Goal: Task Accomplishment & Management: Complete application form

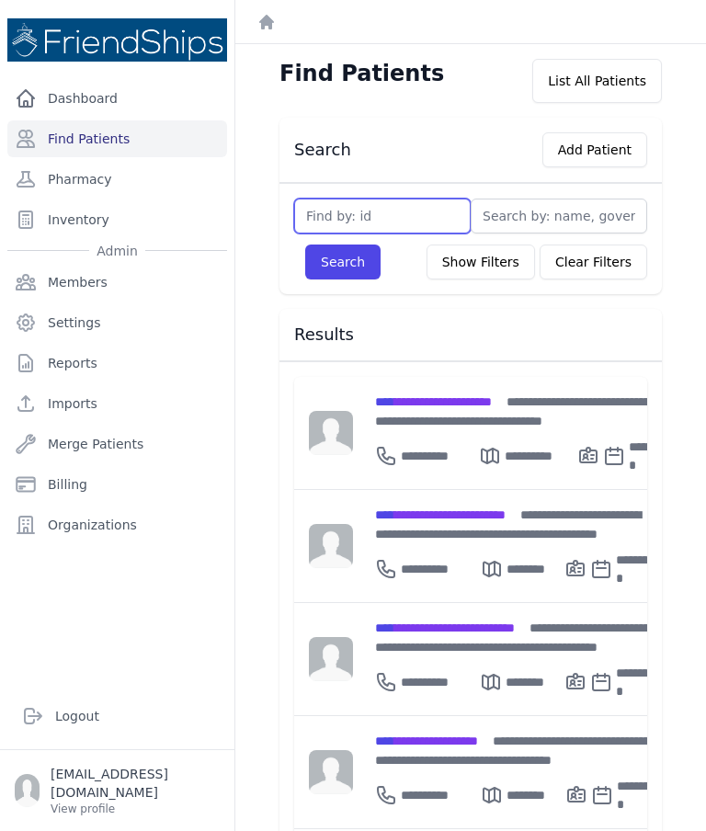
click at [388, 211] on input "text" at bounding box center [382, 216] width 176 height 35
type input "754"
click at [347, 276] on button "Search" at bounding box center [342, 261] width 75 height 35
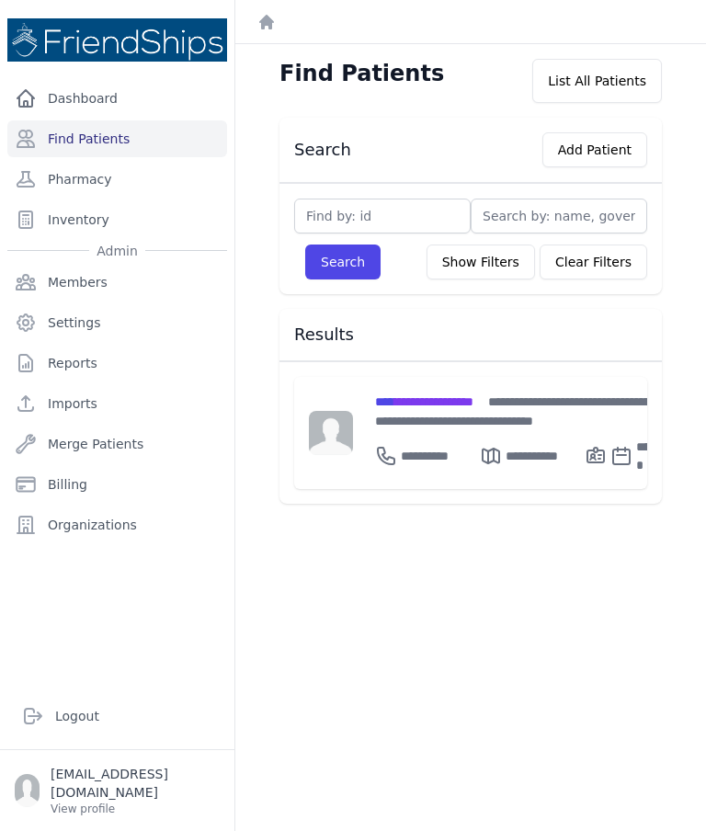
click at [433, 397] on span "**********" at bounding box center [424, 401] width 98 height 13
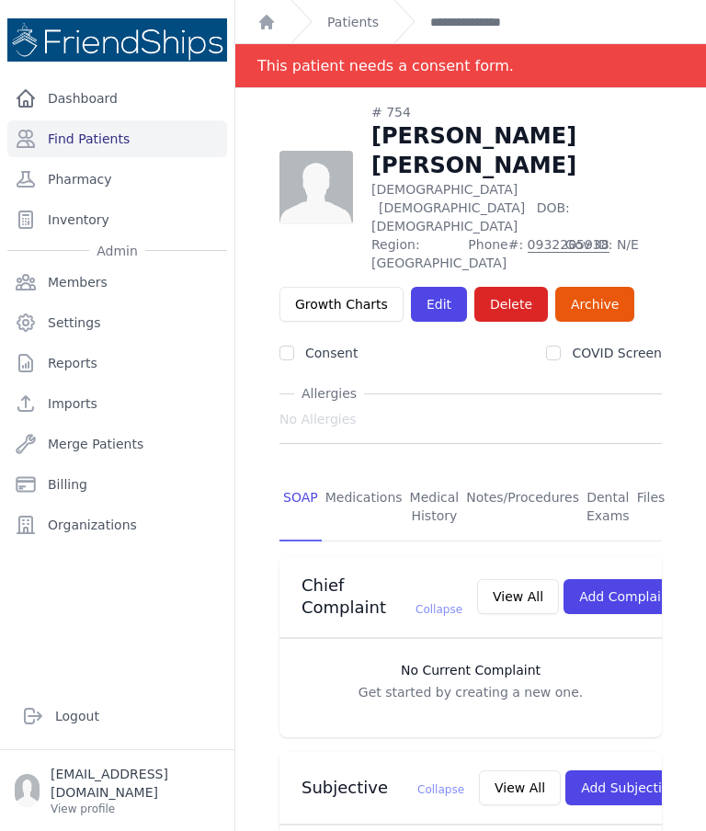
click at [424, 287] on link "Edit" at bounding box center [439, 304] width 56 height 35
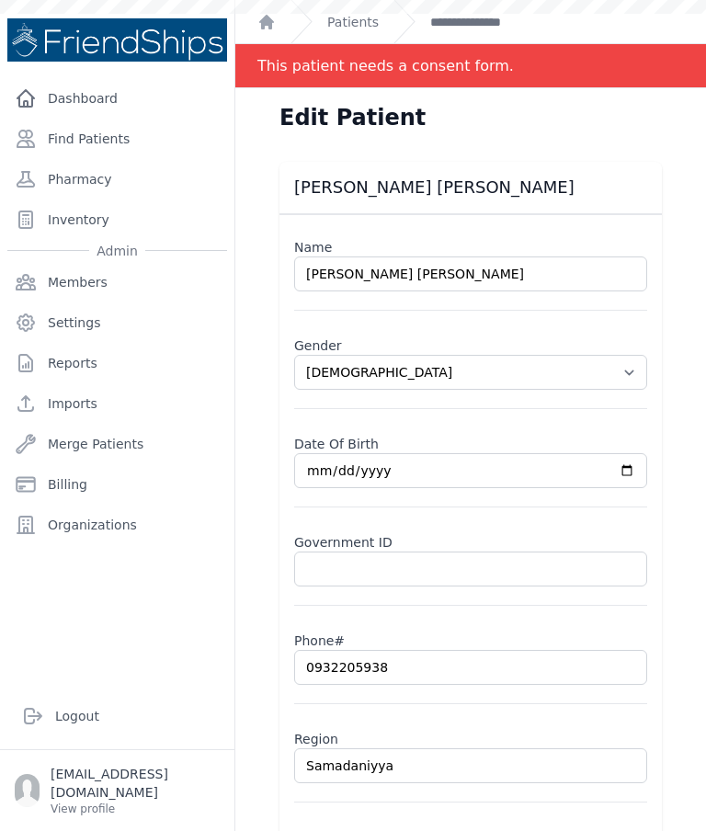
select select "female"
click at [96, 142] on link "Find Patients" at bounding box center [117, 138] width 220 height 37
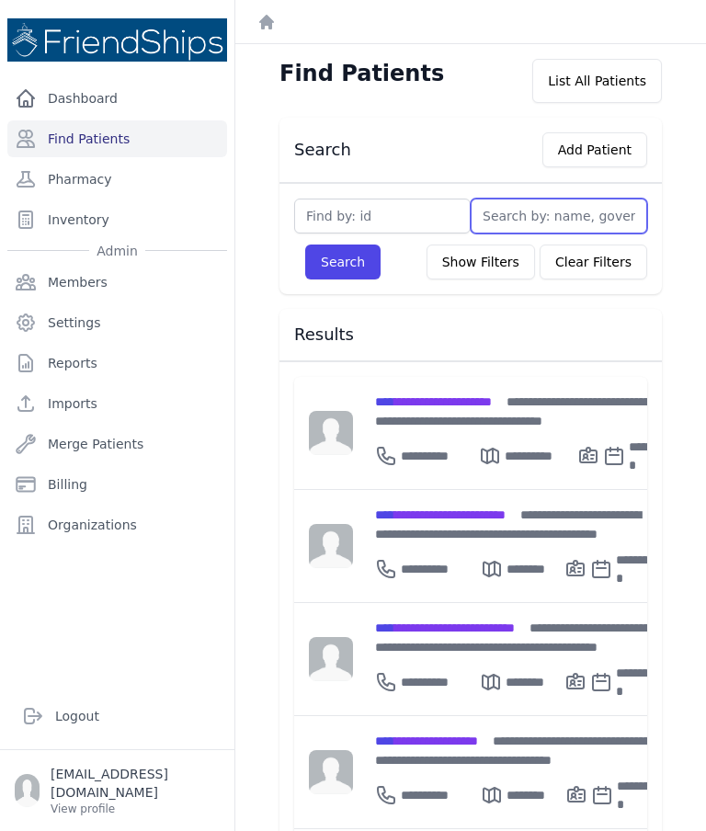
click at [560, 215] on input "text" at bounding box center [559, 216] width 176 height 35
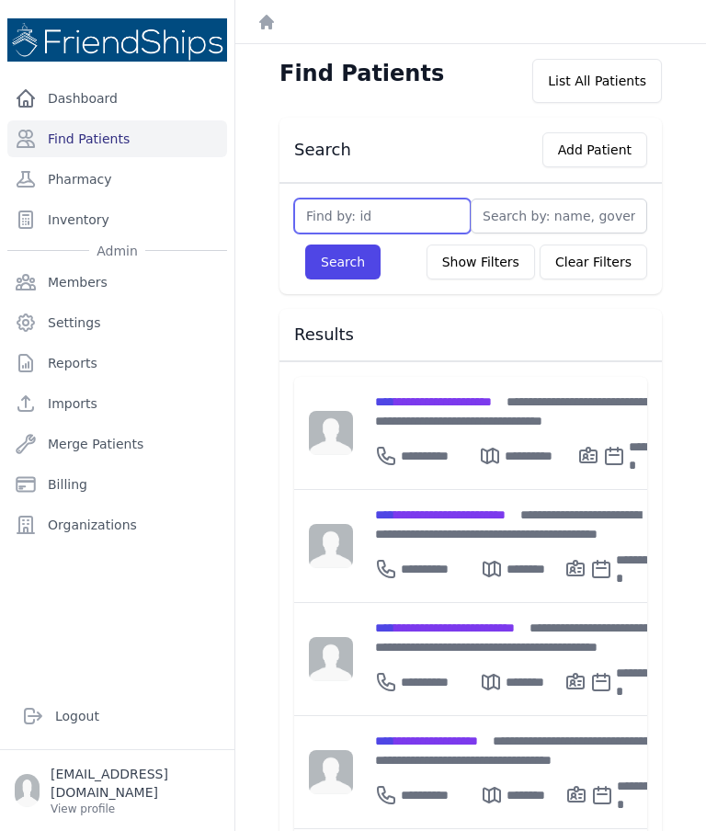
click at [372, 232] on input "text" at bounding box center [382, 216] width 176 height 35
type input "643"
click at [360, 269] on button "Search" at bounding box center [342, 261] width 75 height 35
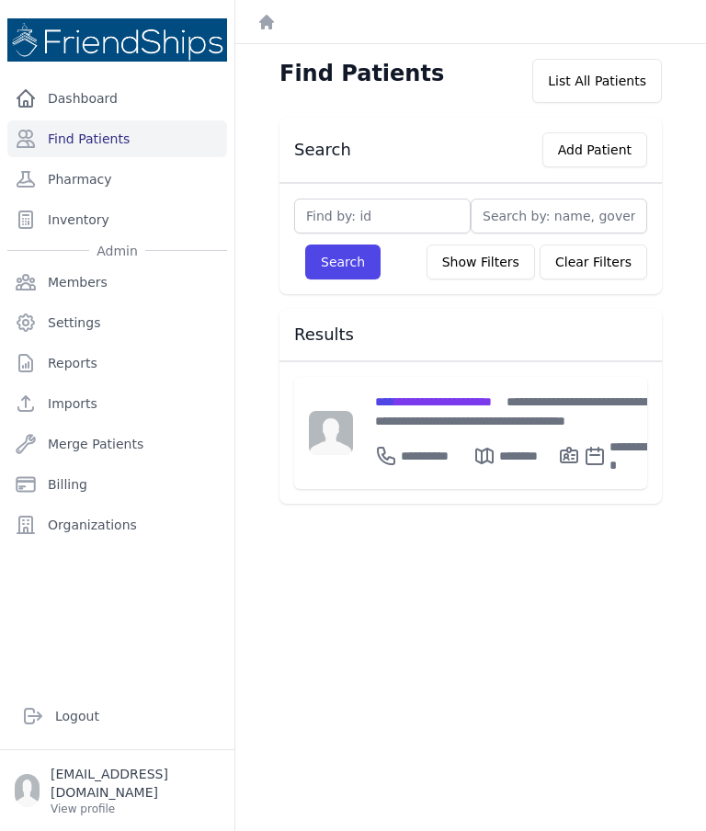
click at [487, 395] on span "**********" at bounding box center [433, 401] width 117 height 13
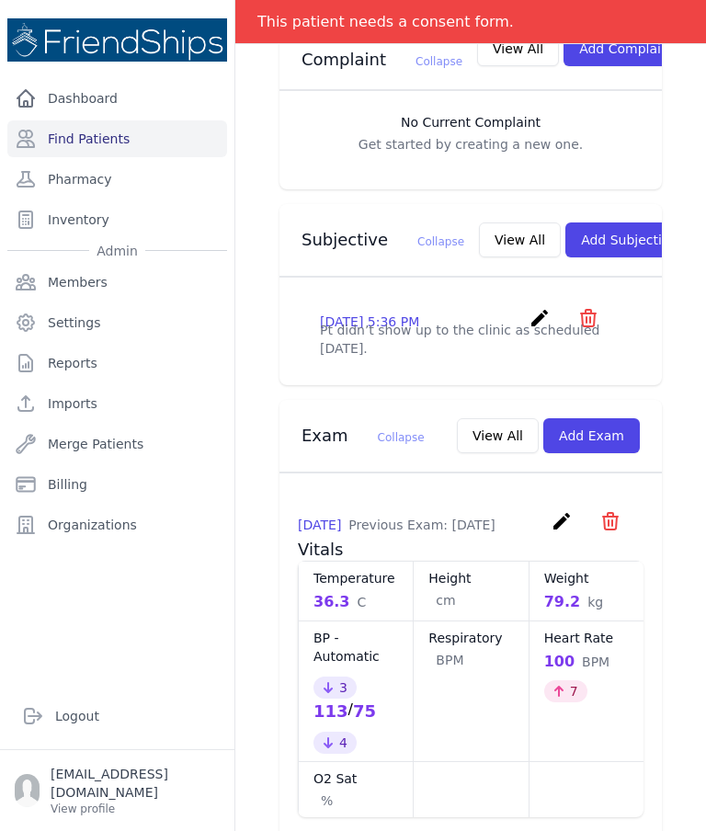
scroll to position [519, 0]
click at [608, 433] on button "Add Exam" at bounding box center [591, 434] width 97 height 35
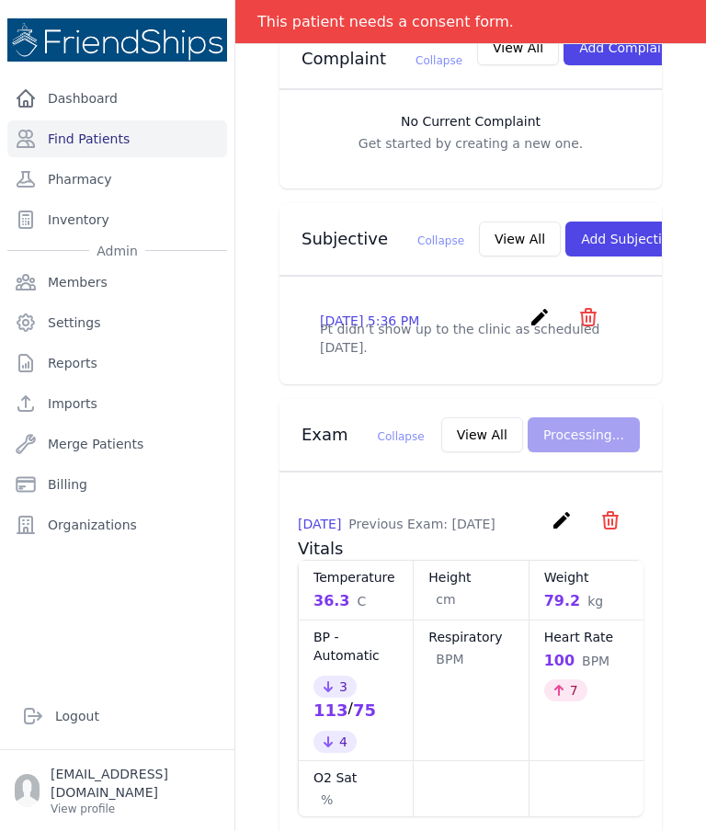
scroll to position [0, 0]
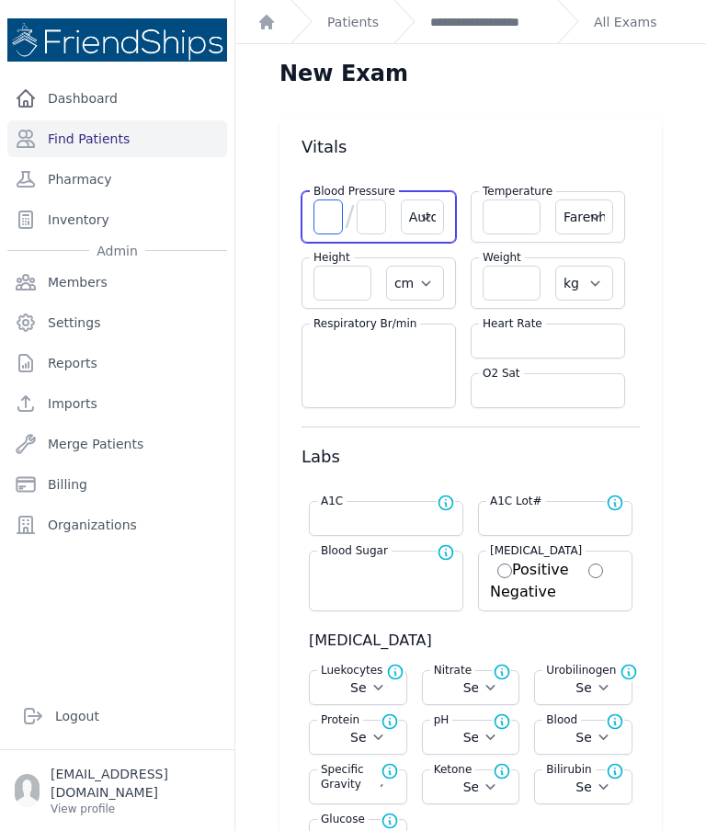
click at [327, 233] on input "number" at bounding box center [327, 216] width 29 height 35
type input "150"
click at [371, 210] on input "number" at bounding box center [371, 216] width 29 height 35
type input "13"
select select "Automatic"
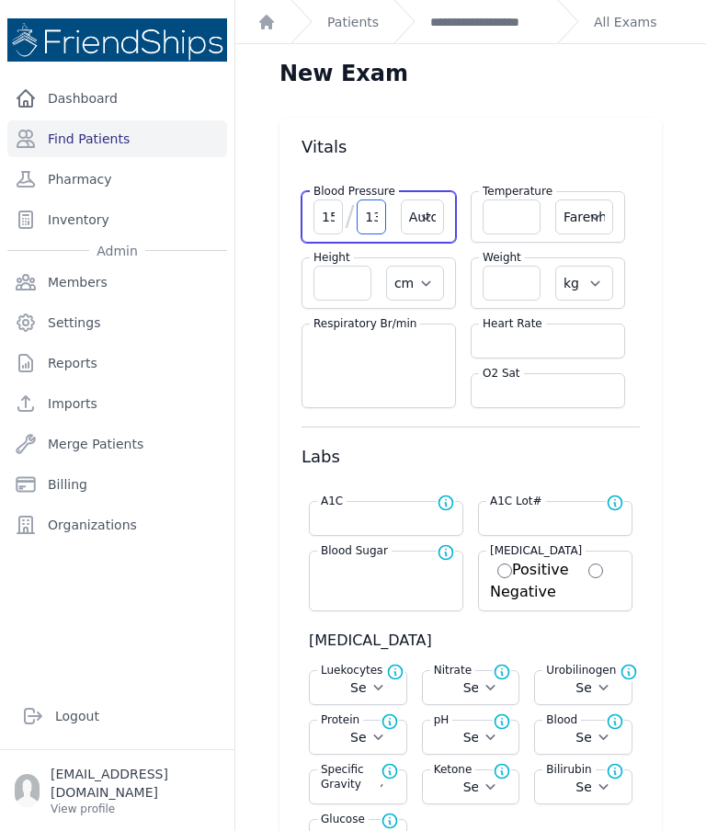
select select "F"
select select "cm"
select select "kg"
select select
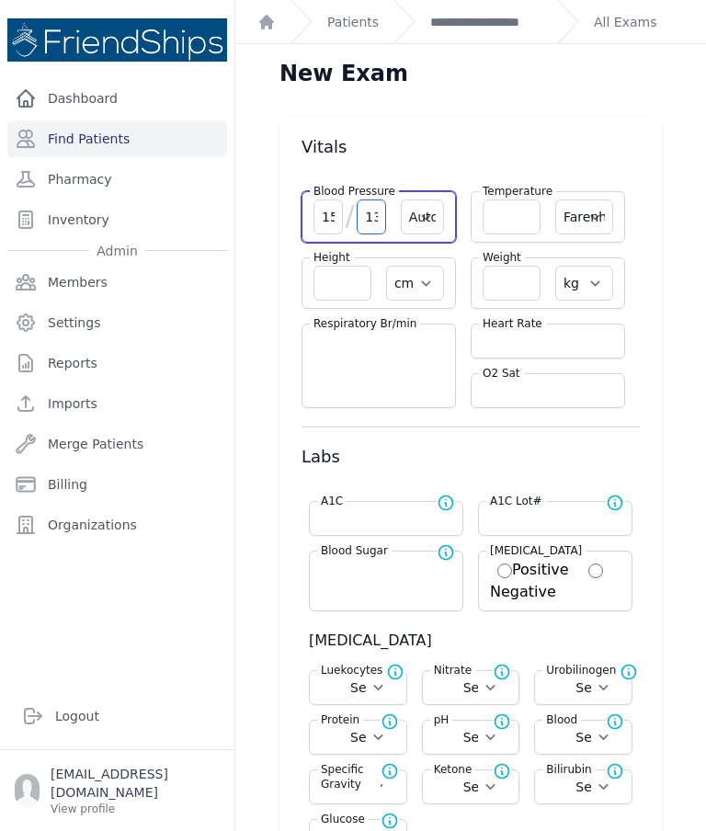
select select
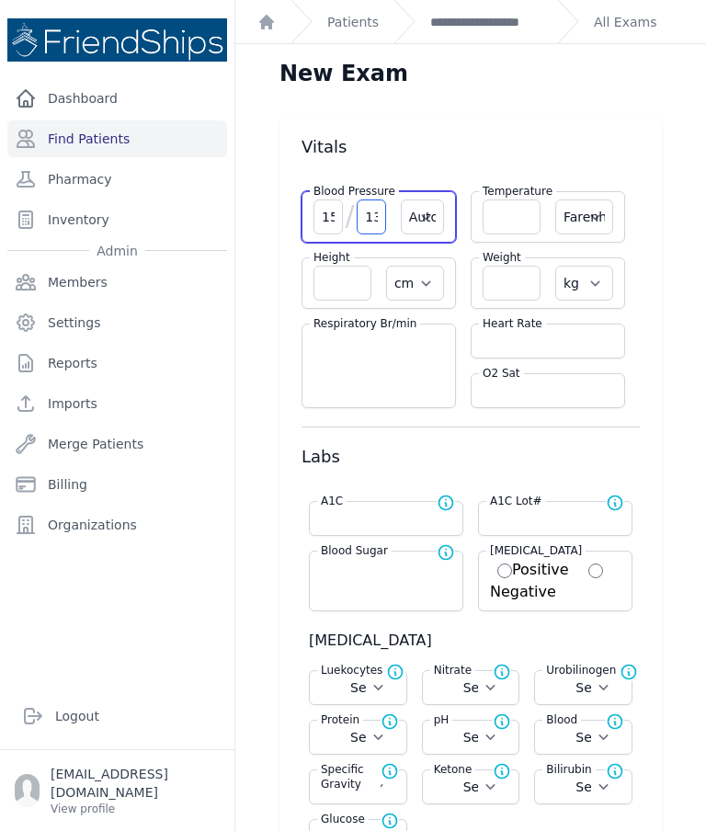
select select
type input "136"
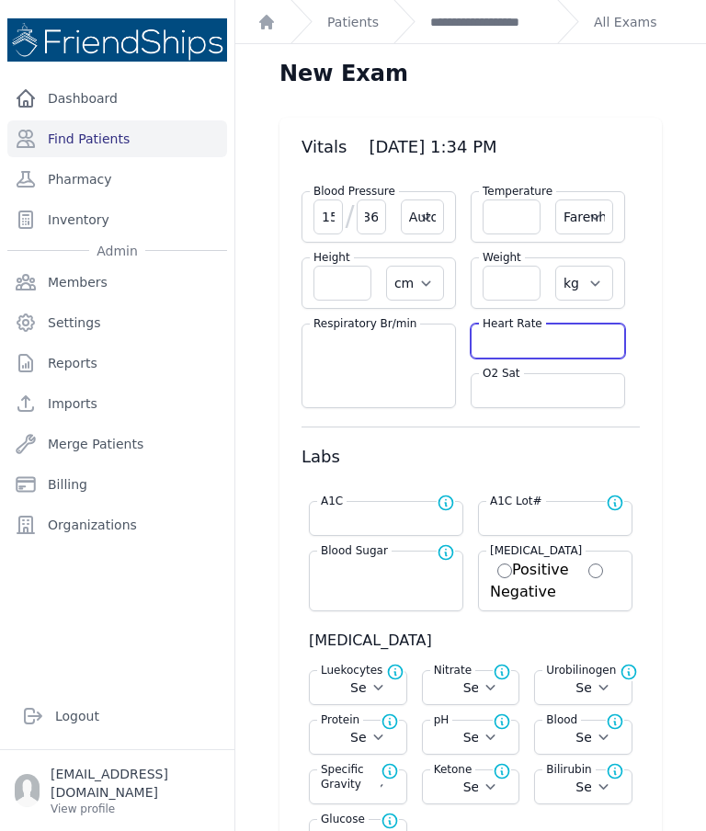
click at [512, 333] on input "number" at bounding box center [548, 341] width 131 height 18
type input "103"
select select "Automatic"
select select "F"
select select "cm"
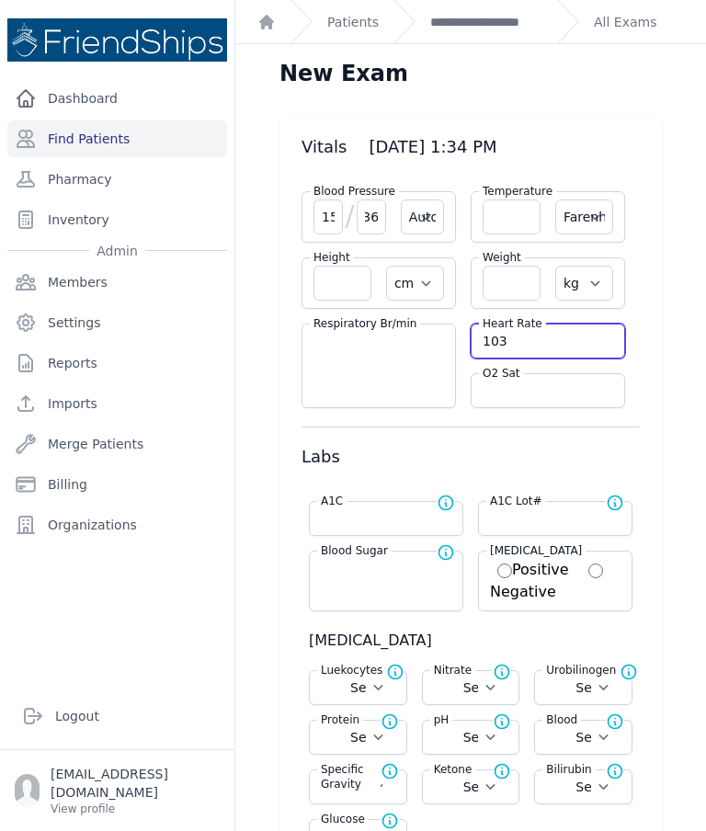
select select "kg"
select select
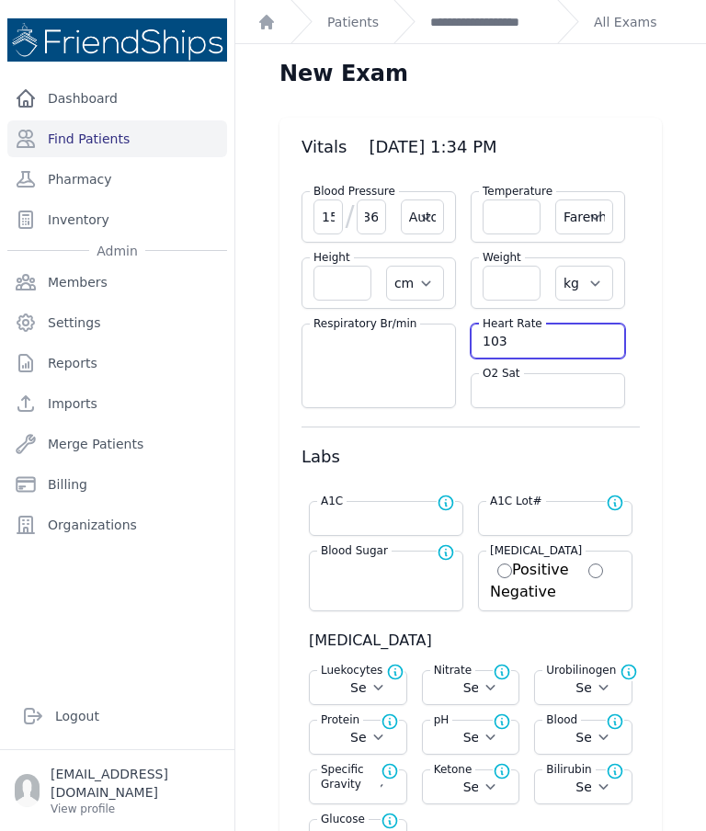
select select
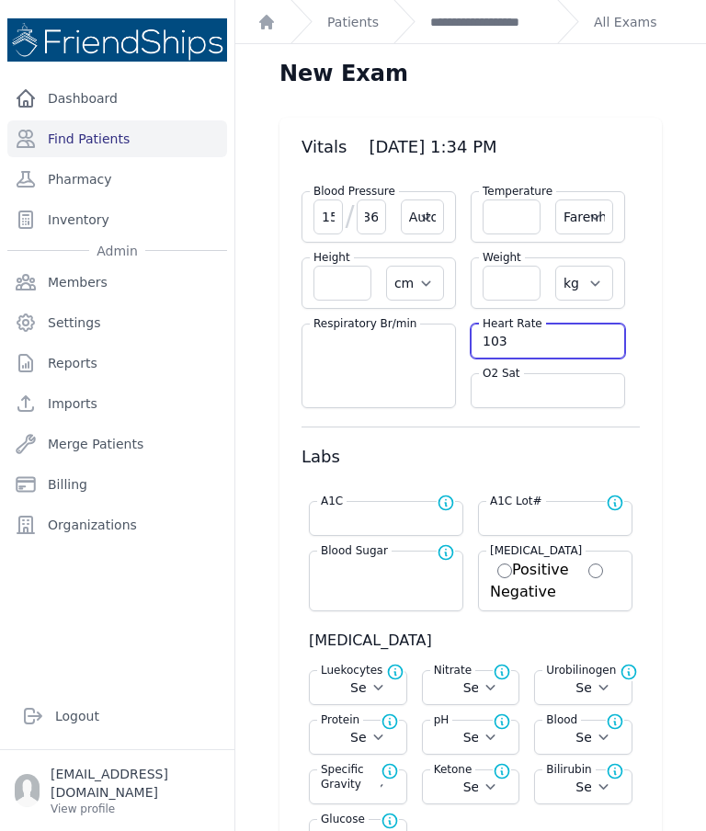
select select
type input "103"
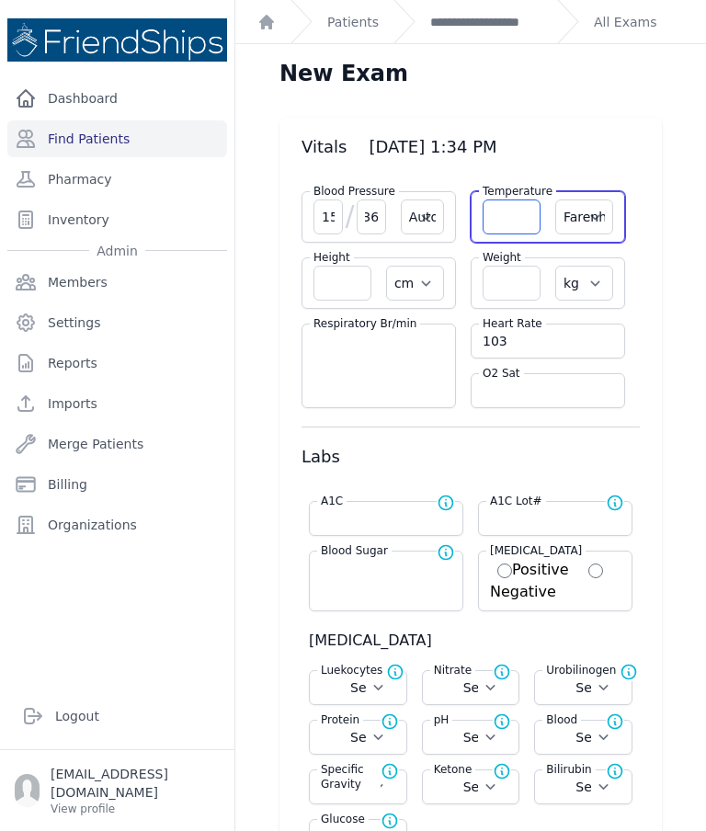
click at [513, 211] on input "number" at bounding box center [512, 216] width 58 height 35
type input "36.1"
select select "Automatic"
select select "F"
select select "cm"
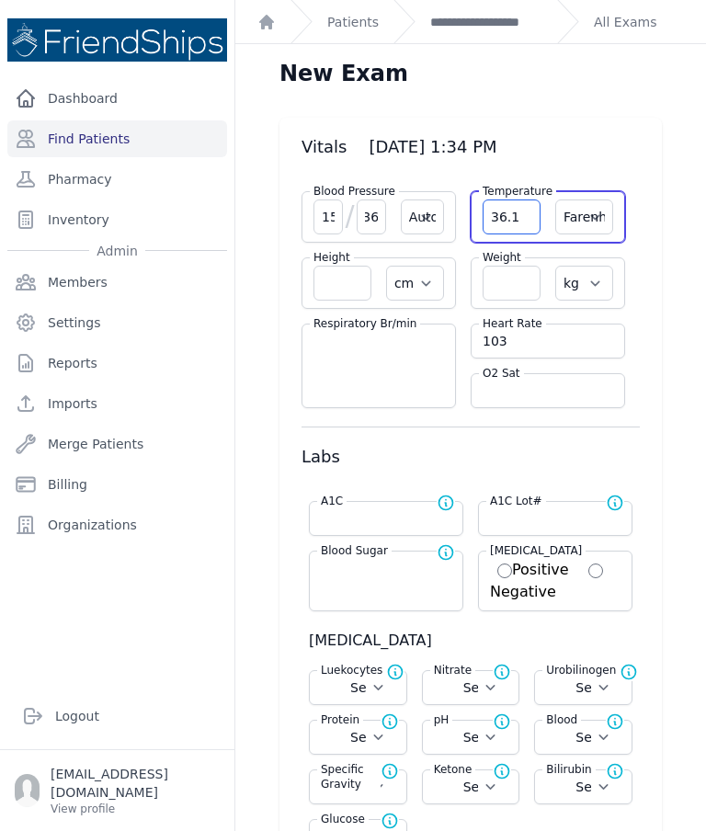
select select "kg"
select select
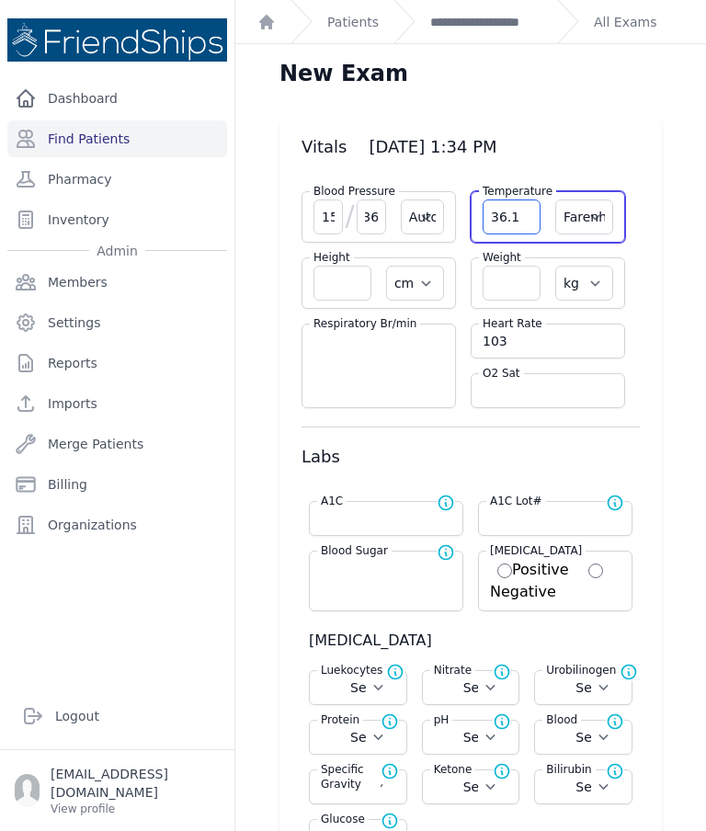
select select
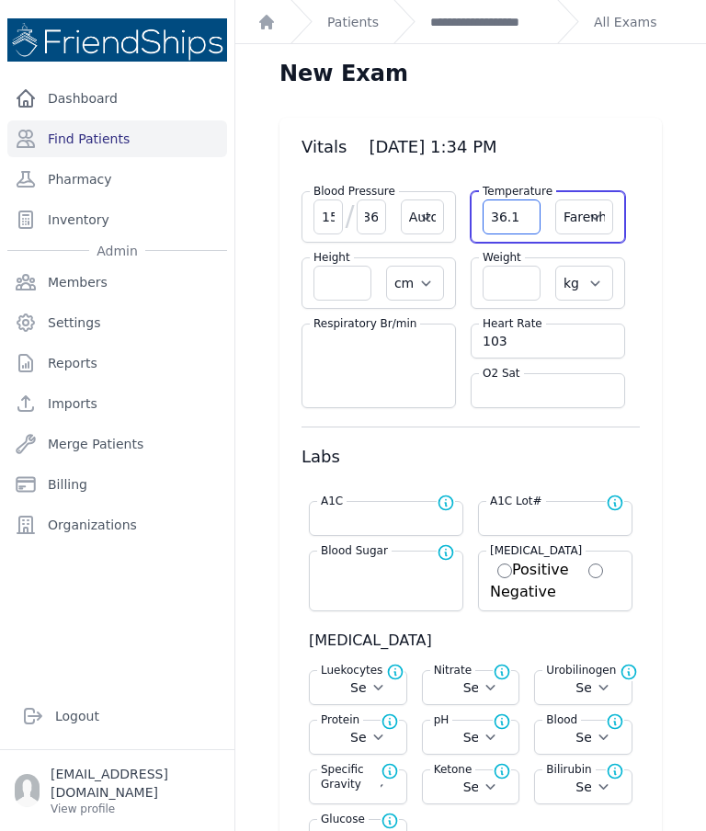
select select
type input "36.1"
click at [591, 211] on select "Farenheit [PERSON_NAME]" at bounding box center [584, 216] width 58 height 35
select select "C"
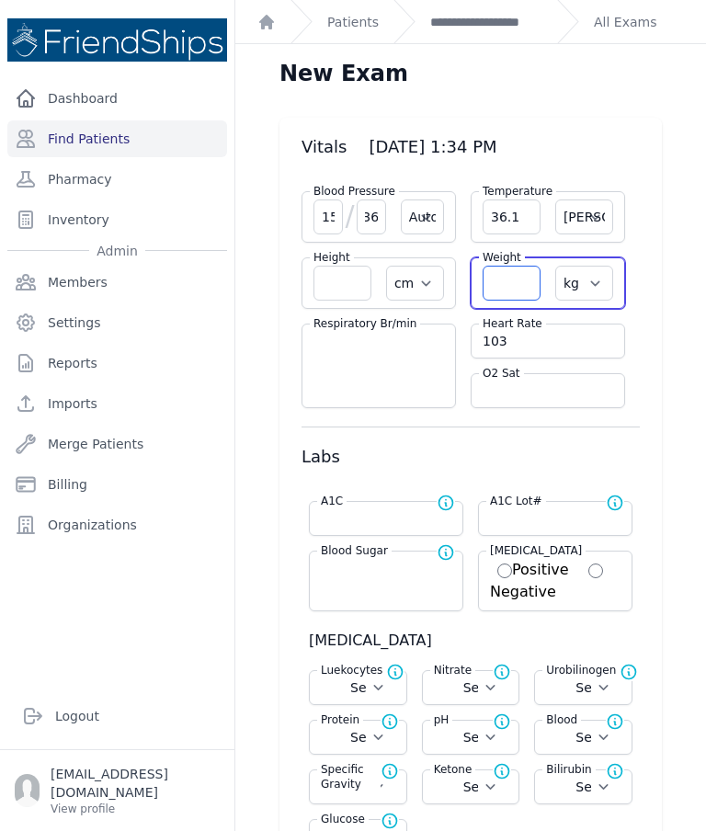
click at [529, 285] on input "number" at bounding box center [512, 283] width 58 height 35
select select "Automatic"
select select "cm"
select select "kg"
select select
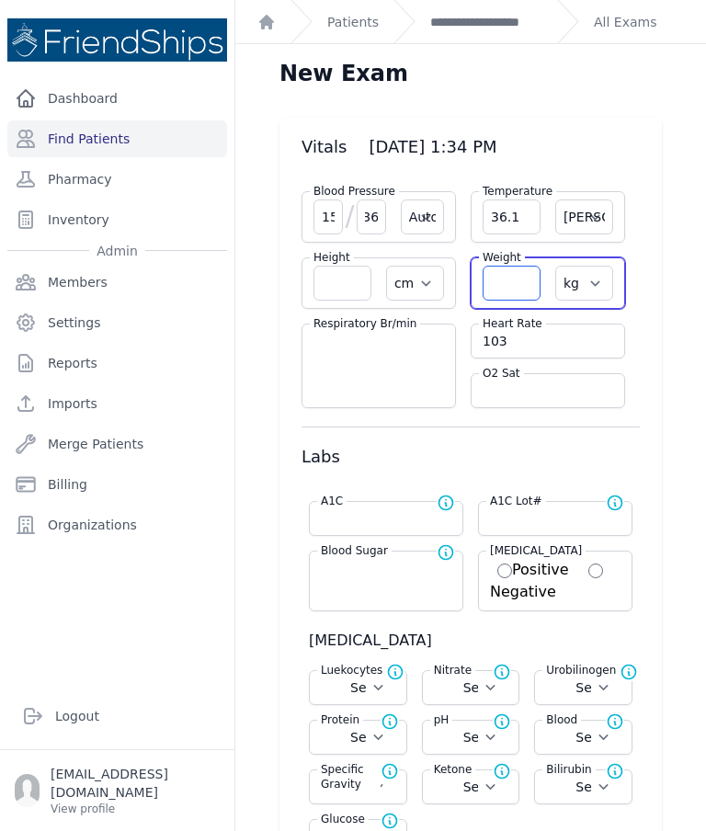
select select
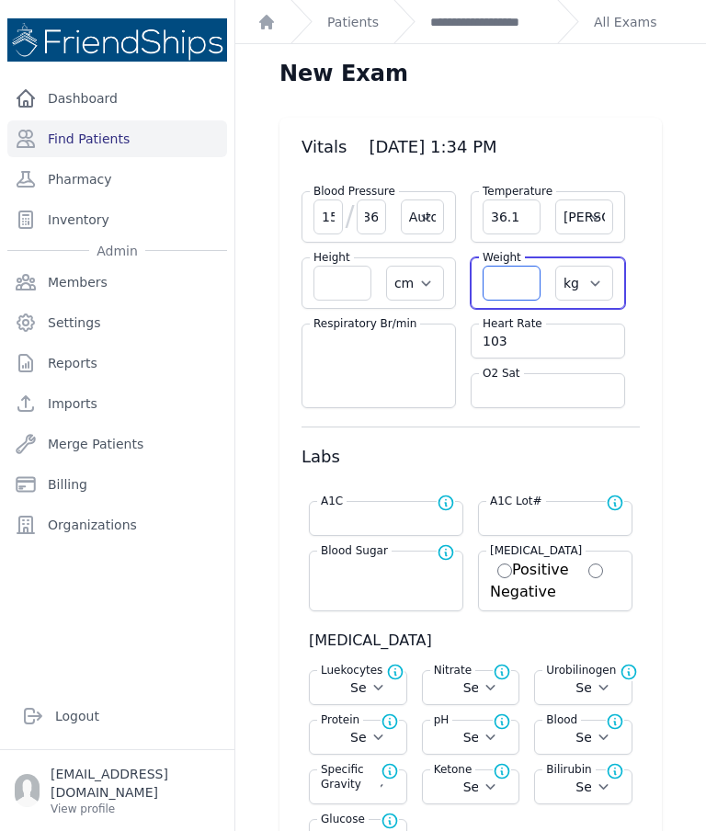
select select
type input "78.9"
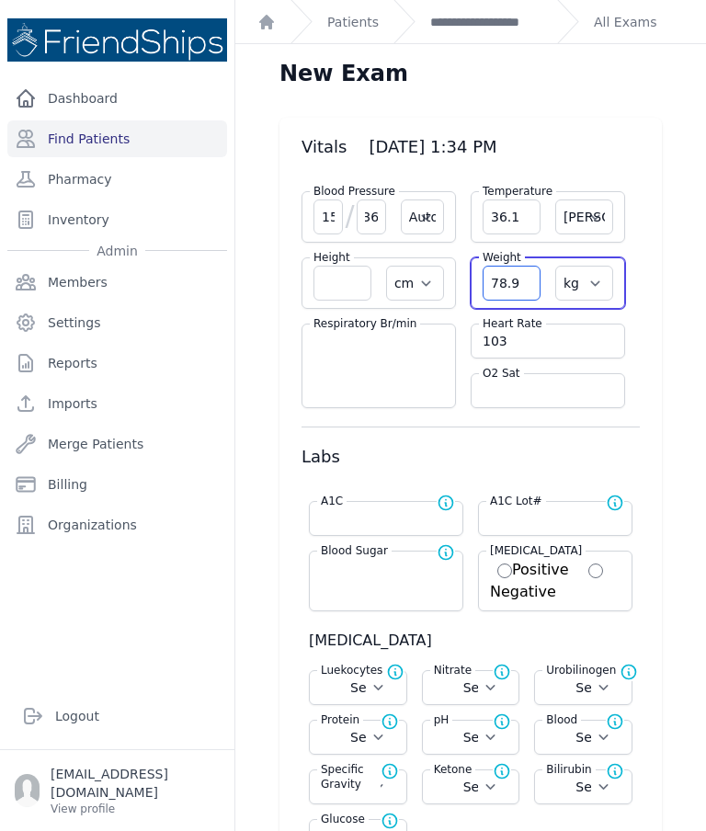
select select "Automatic"
select select "C"
select select "cm"
select select "kg"
select select
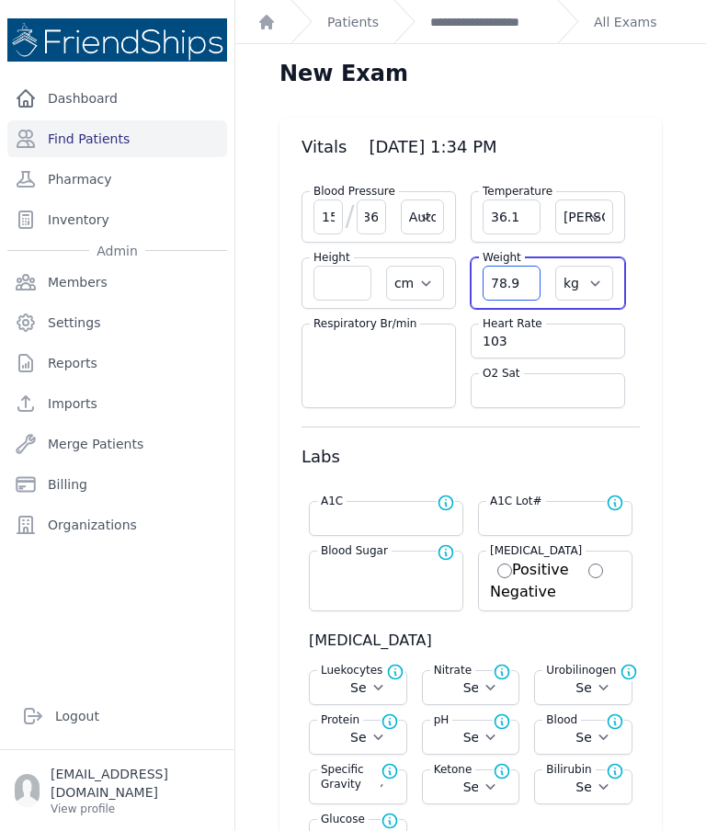
select select
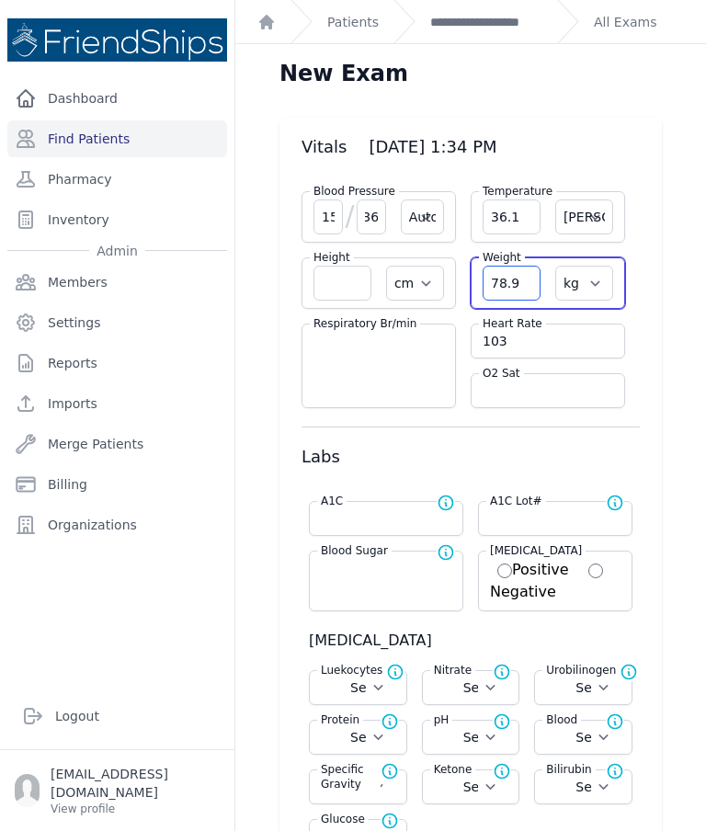
select select
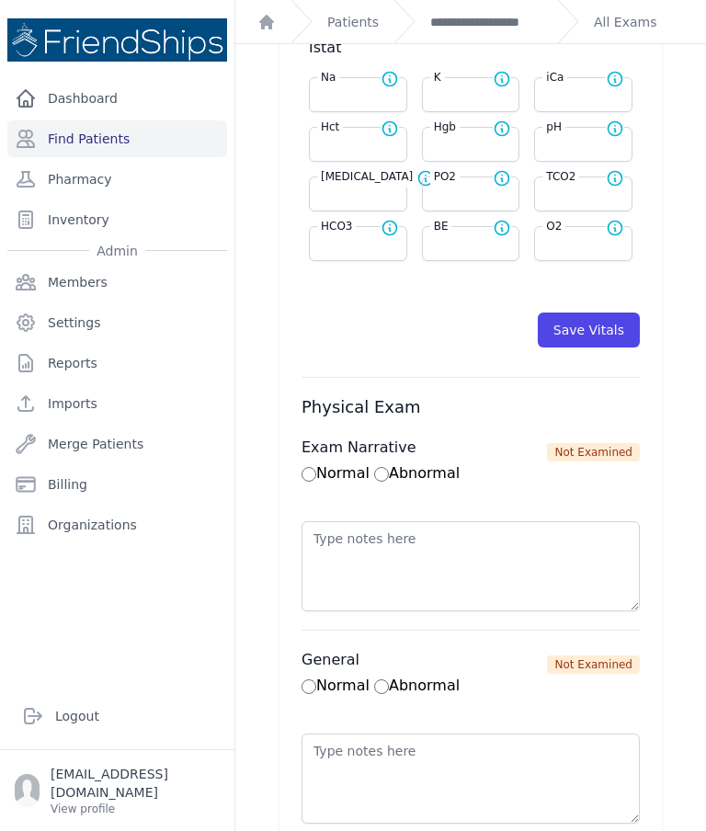
scroll to position [850, 0]
type input "78.9"
click at [609, 334] on button "Save Vitals" at bounding box center [589, 330] width 102 height 35
select select "Automatic"
select select "cm"
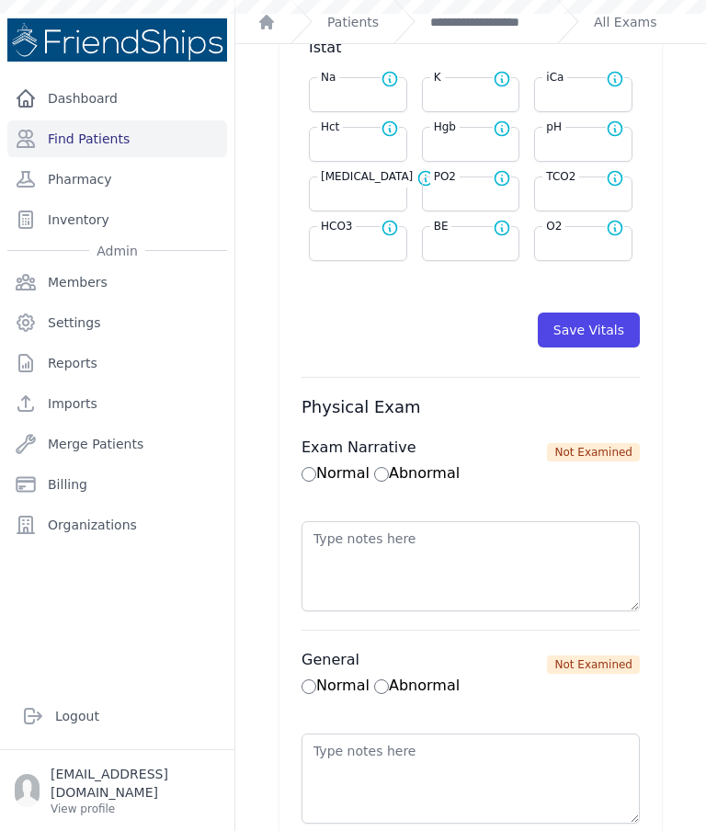
select select "kg"
select select
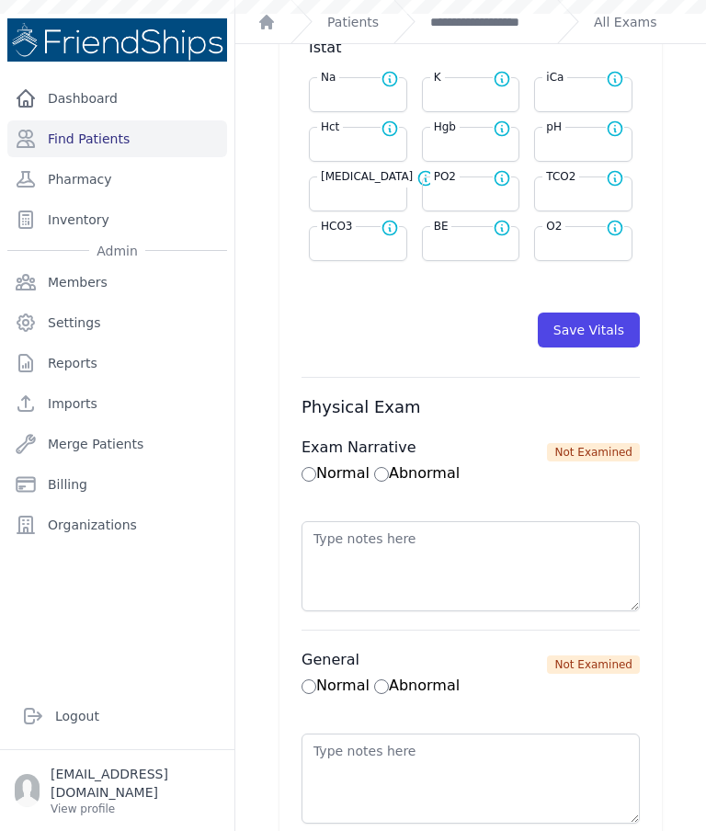
select select
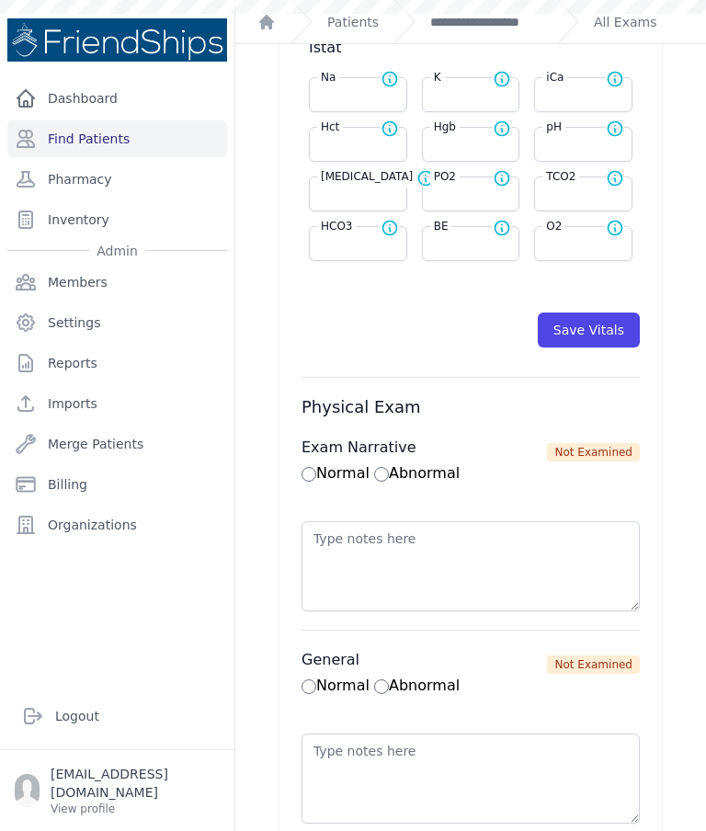
select select
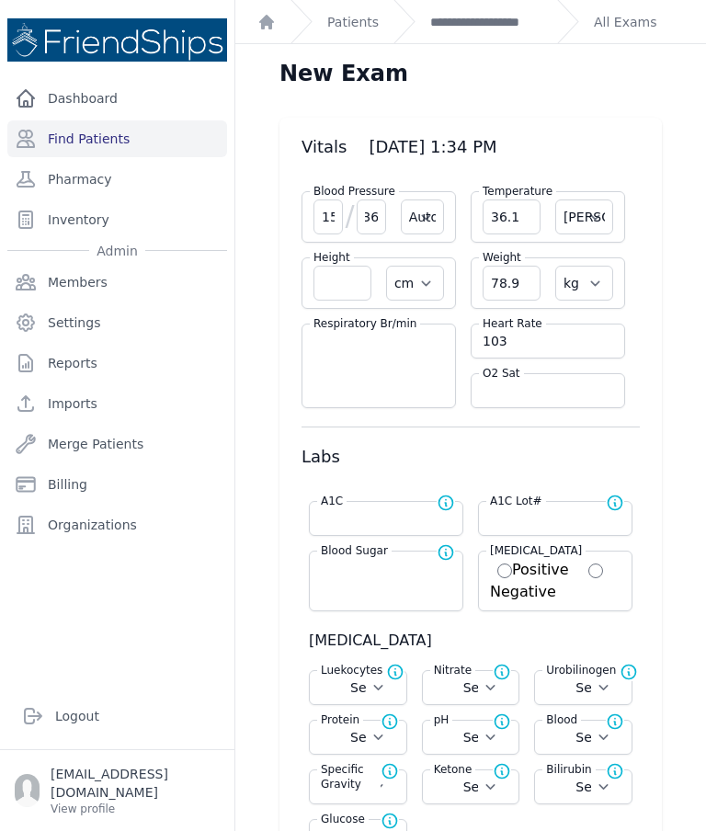
click at [490, 13] on link "**********" at bounding box center [486, 22] width 112 height 18
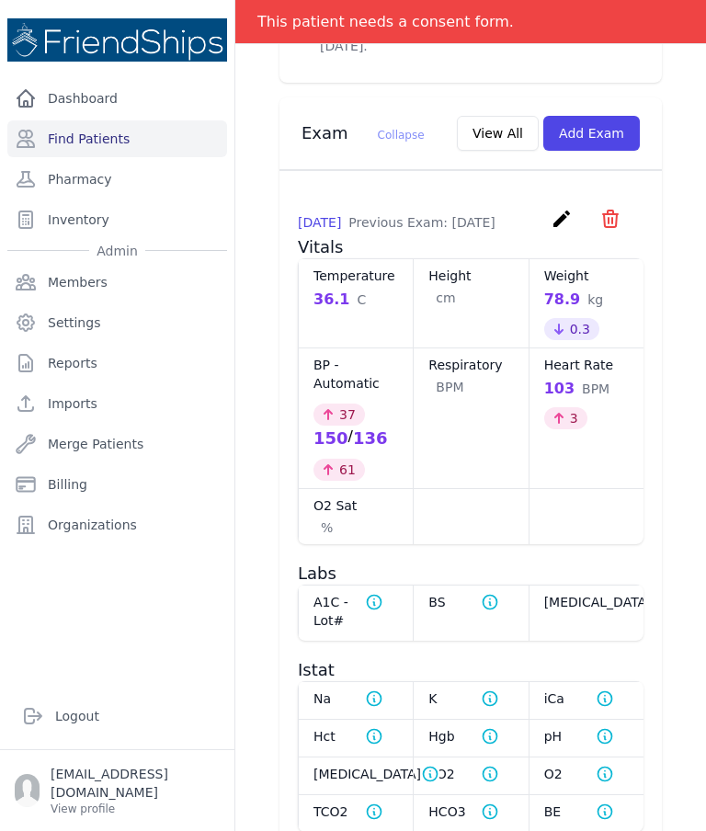
scroll to position [818, 0]
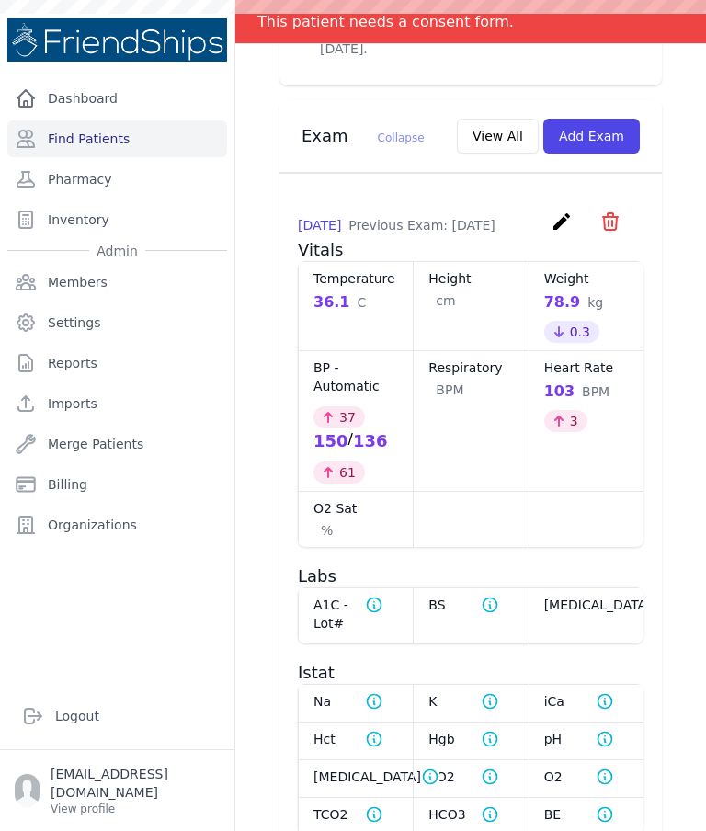
click at [515, 130] on button "View All" at bounding box center [498, 136] width 82 height 35
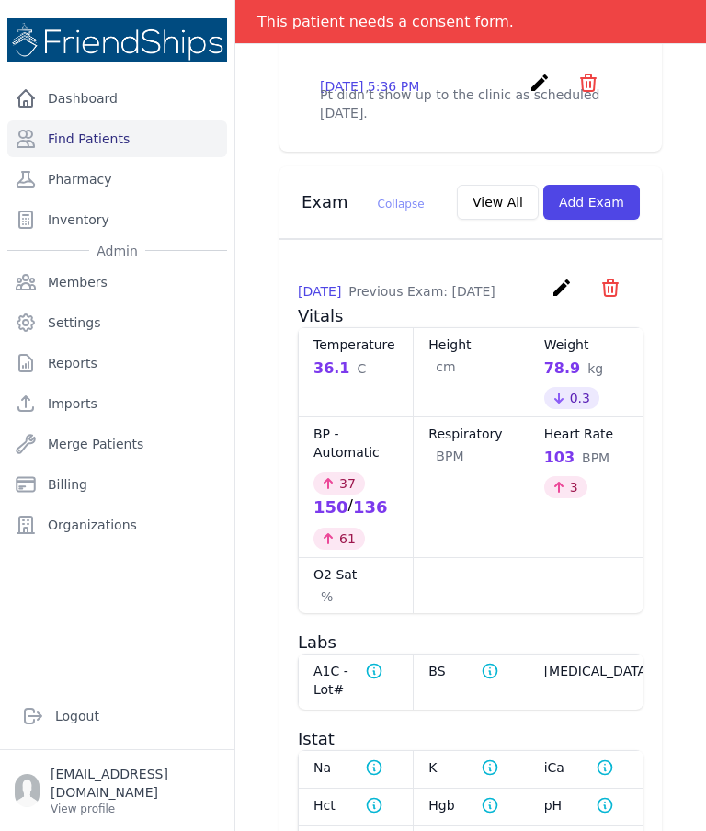
scroll to position [761, 0]
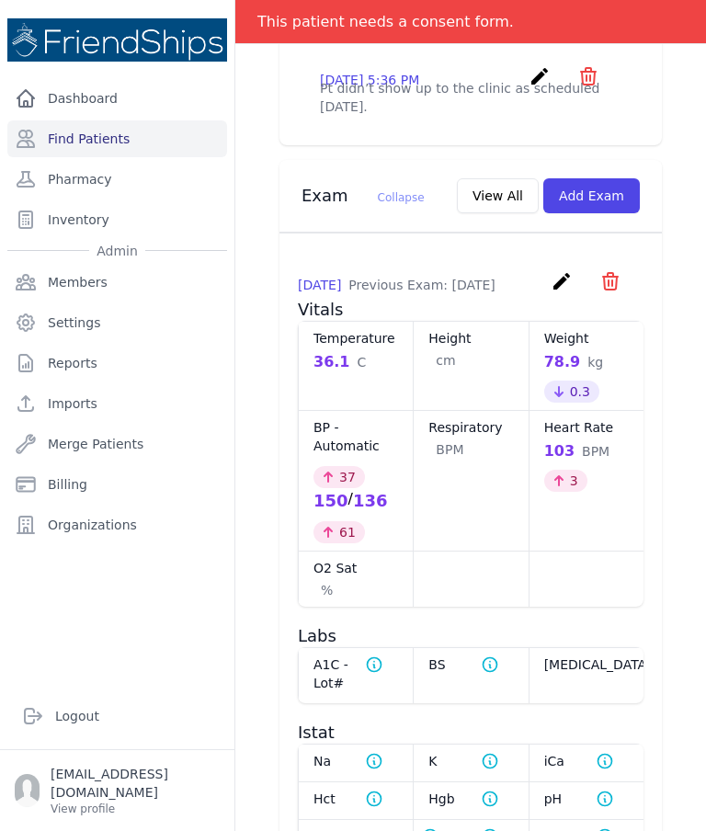
click at [503, 189] on button "View All" at bounding box center [498, 195] width 82 height 35
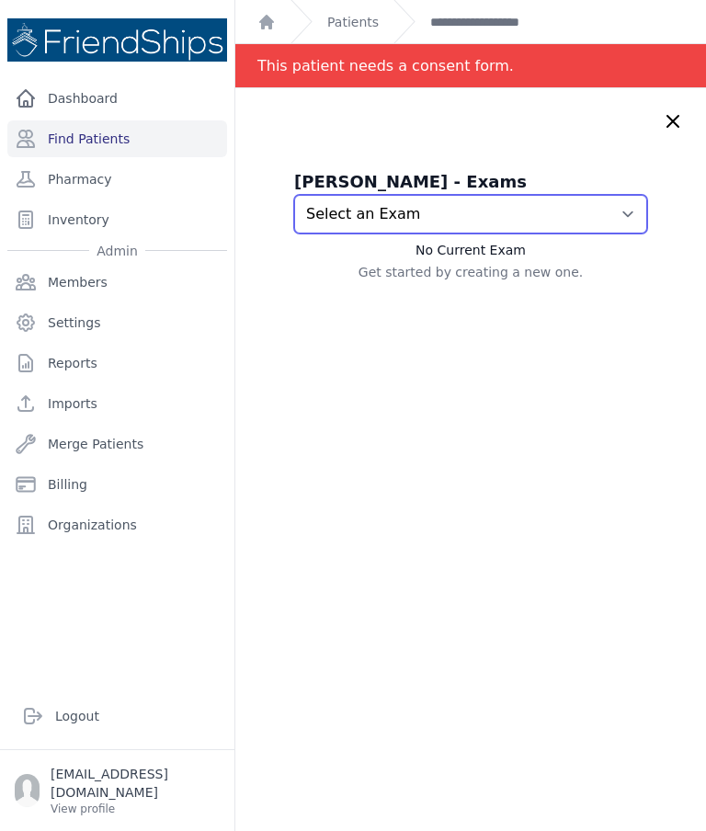
click at [620, 221] on select "Select an Exam [DATE] 1:34 PM [DATE] 10:36 AM [DATE] 11:19 AM" at bounding box center [470, 214] width 353 height 39
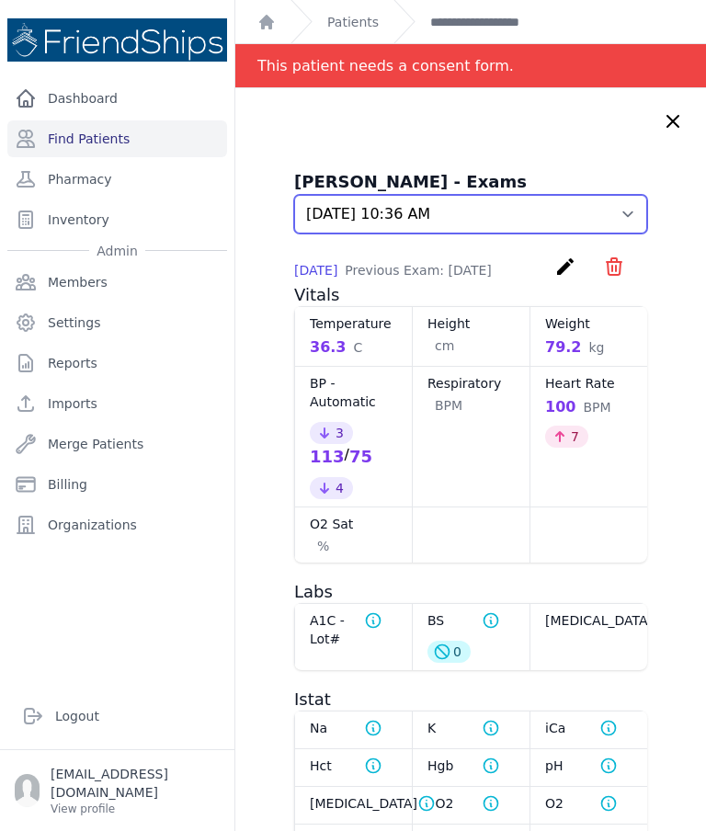
click at [636, 219] on select "Select an Exam [DATE] 1:34 PM [DATE] 10:36 AM [DATE] 11:19 AM" at bounding box center [470, 214] width 353 height 39
select select "835"
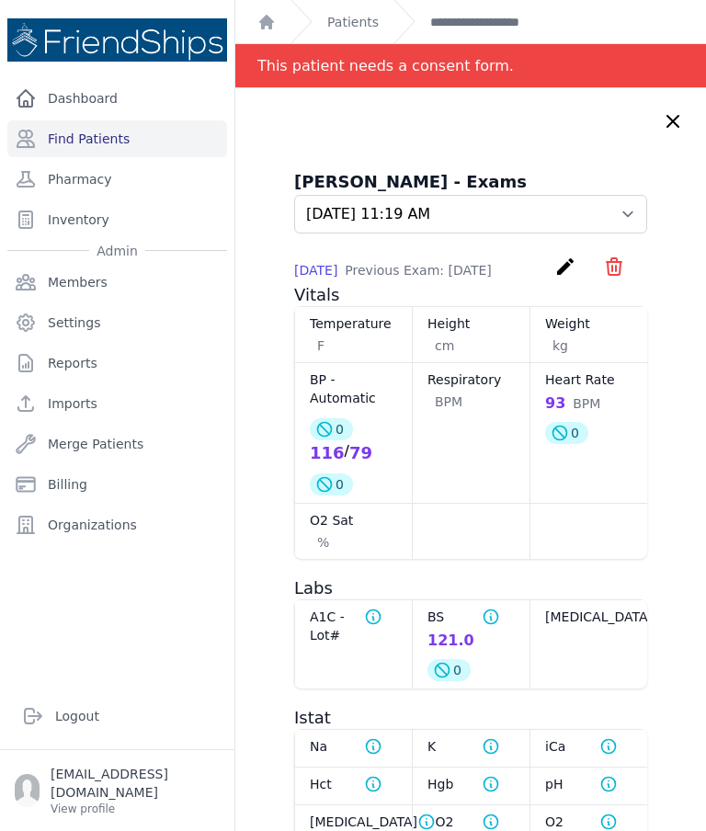
click at [680, 114] on icon at bounding box center [673, 121] width 22 height 22
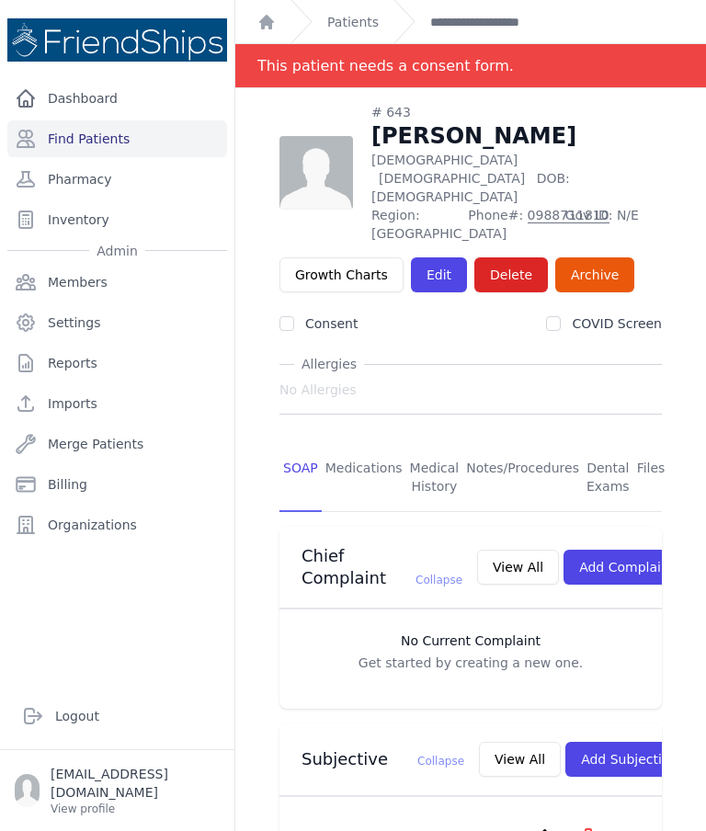
click at [347, 28] on link "Patients" at bounding box center [352, 22] width 51 height 18
